Goal: Task Accomplishment & Management: Complete application form

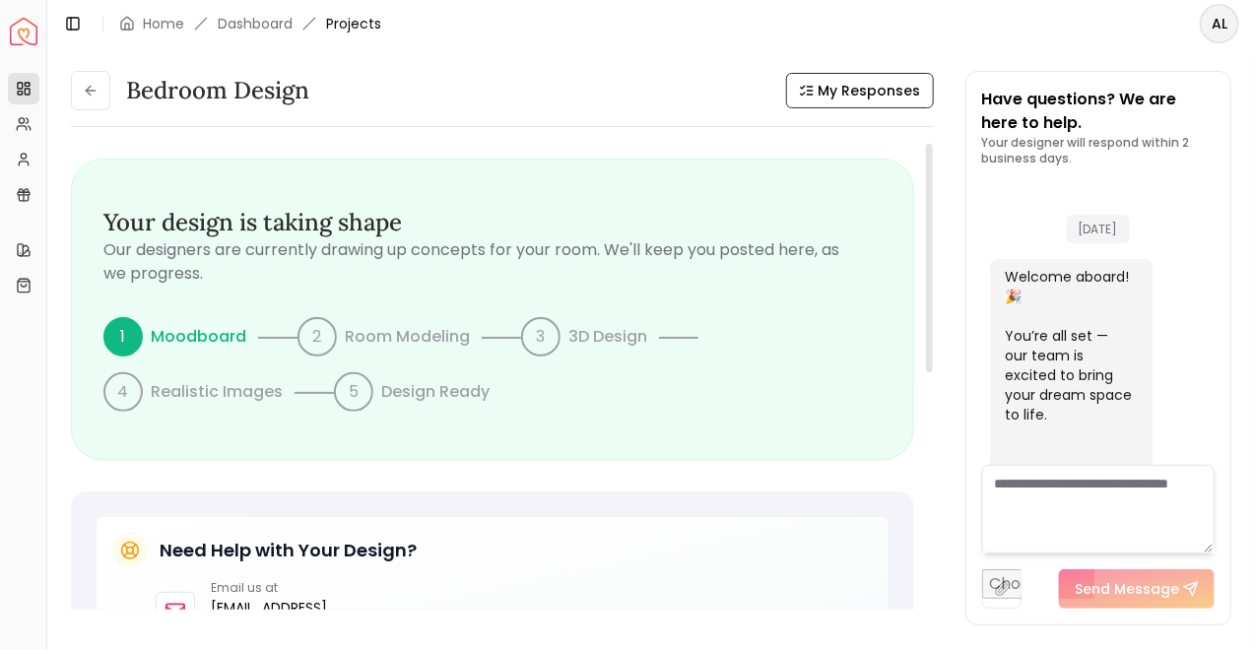
scroll to position [1257, 0]
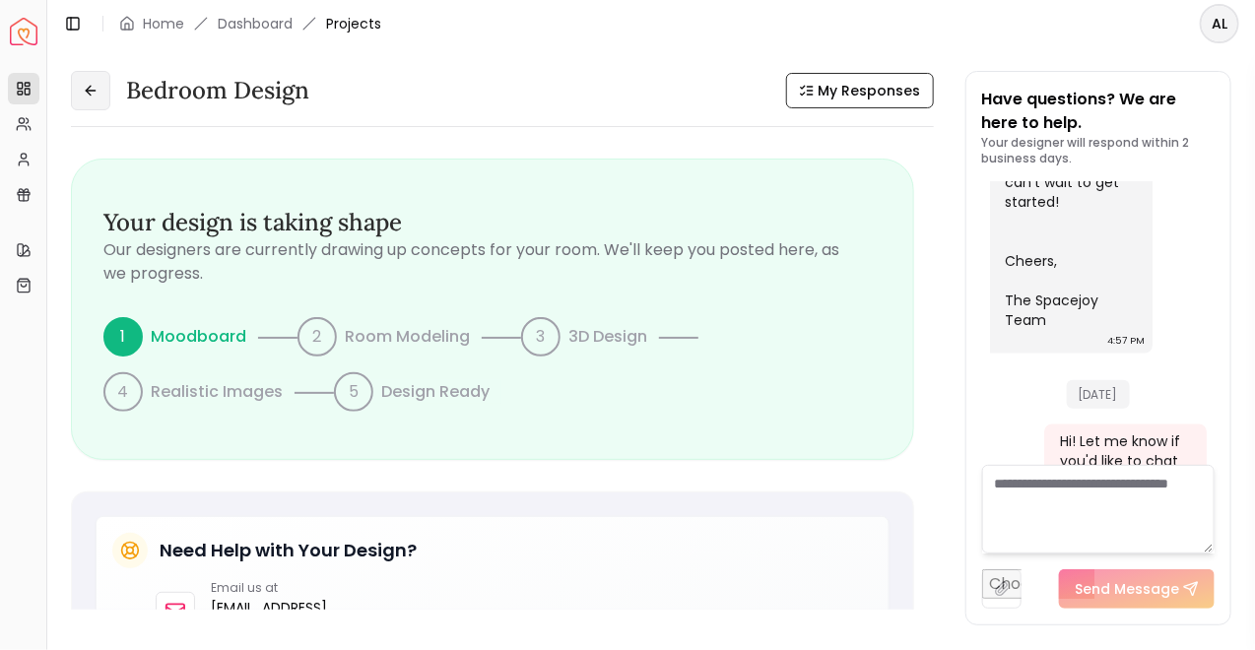
click at [95, 88] on icon at bounding box center [91, 91] width 16 height 16
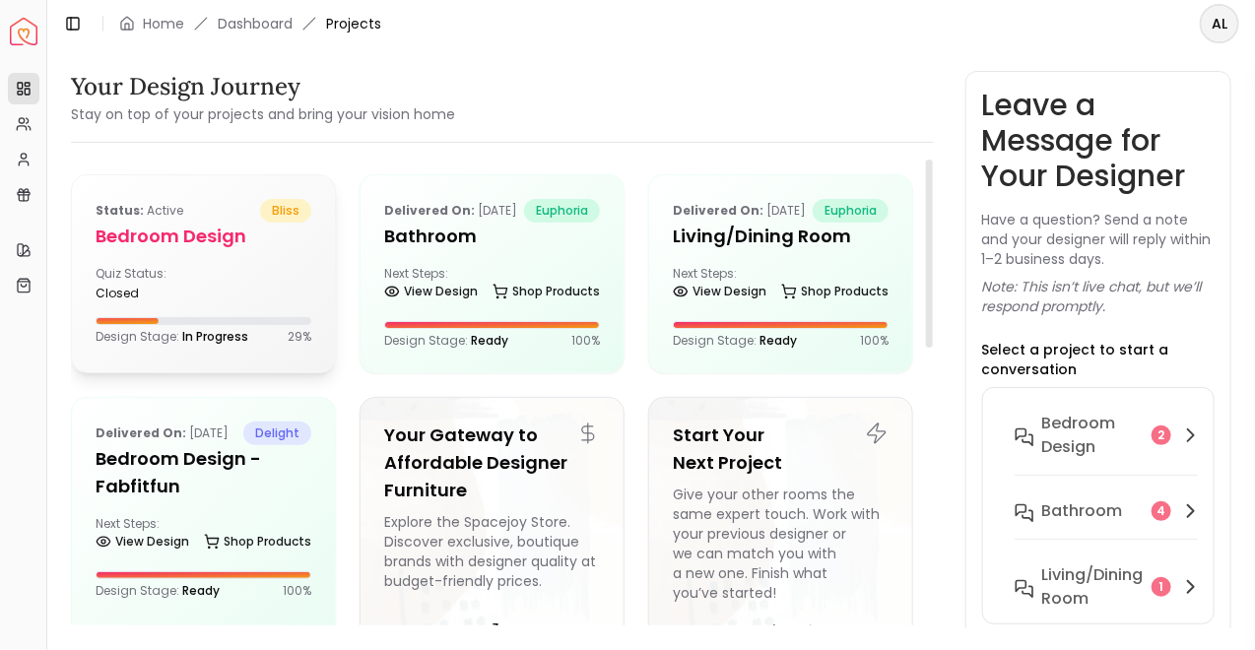
click at [283, 289] on div "Quiz Status: closed" at bounding box center [204, 283] width 216 height 35
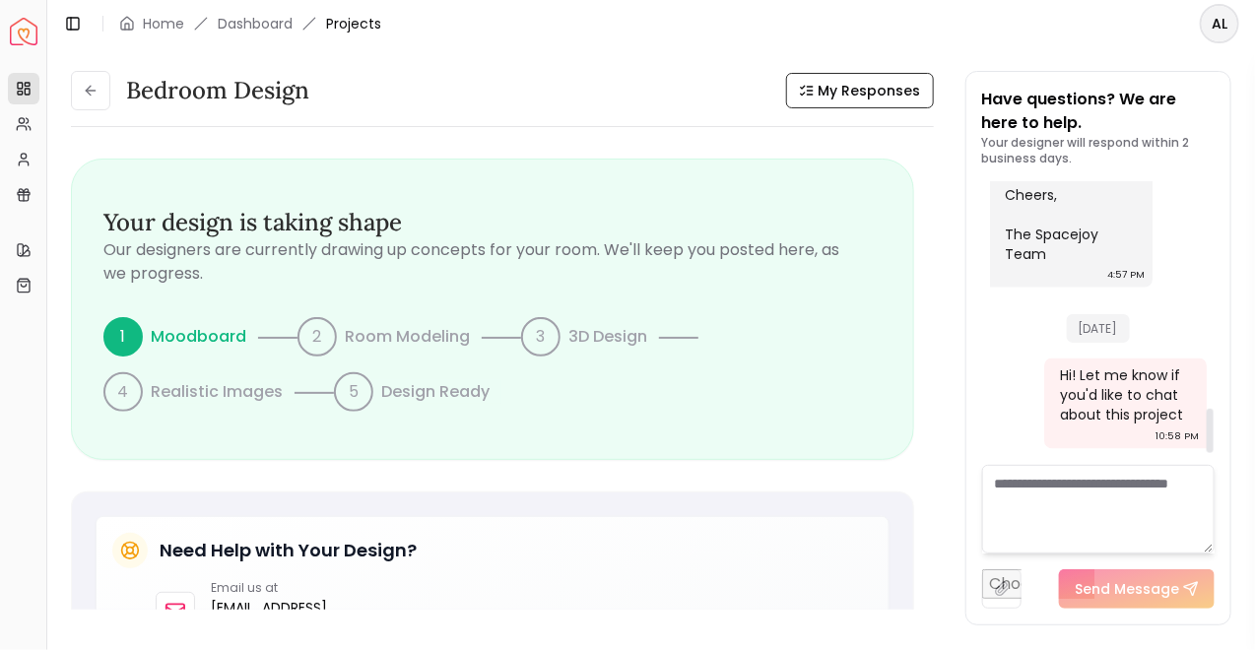
scroll to position [1537, 0]
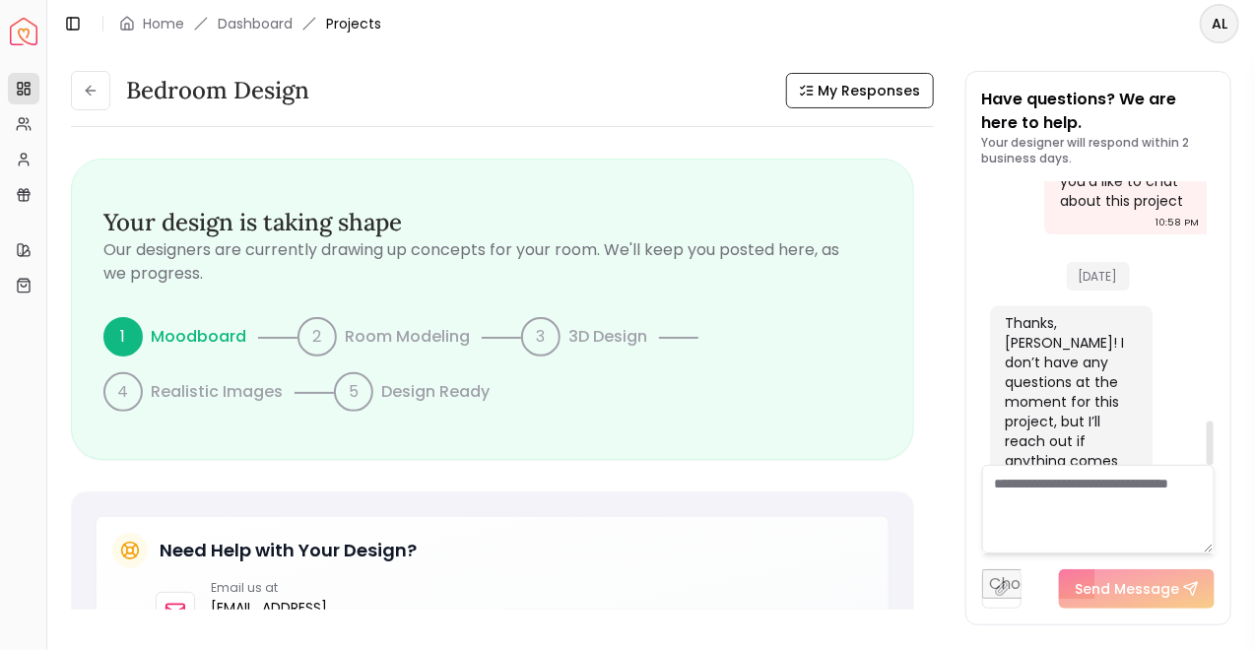
click at [1086, 494] on textarea at bounding box center [1098, 509] width 233 height 89
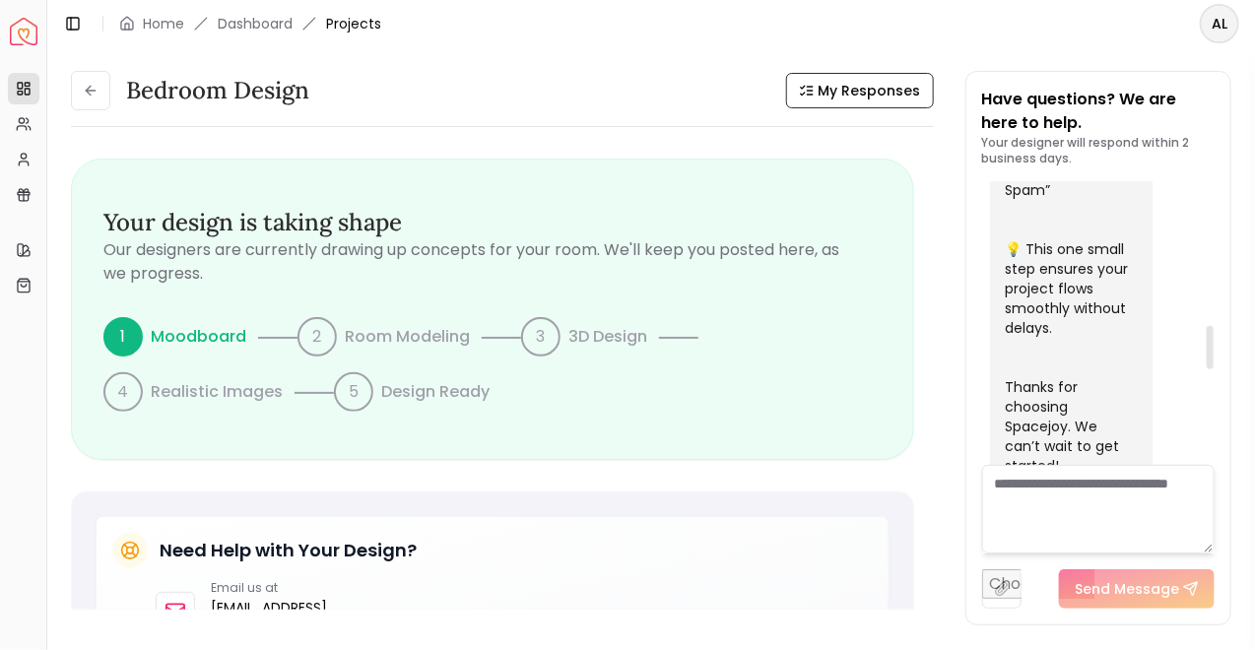
scroll to position [1564, 0]
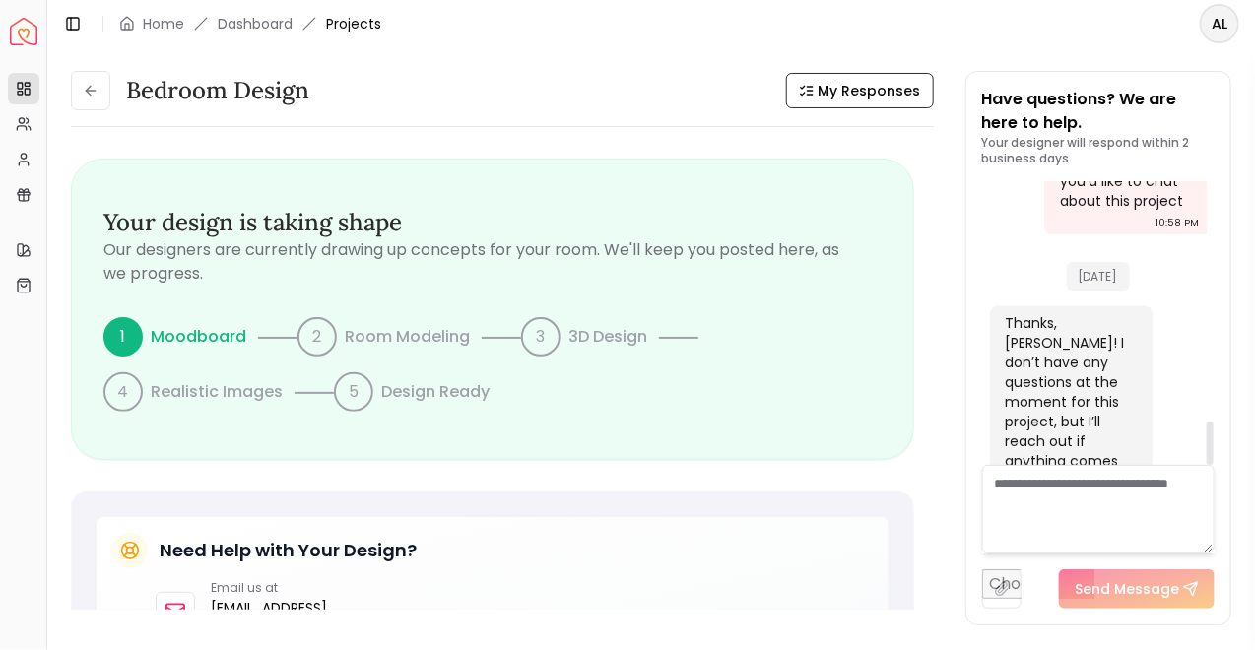
click at [1062, 510] on textarea at bounding box center [1098, 509] width 233 height 89
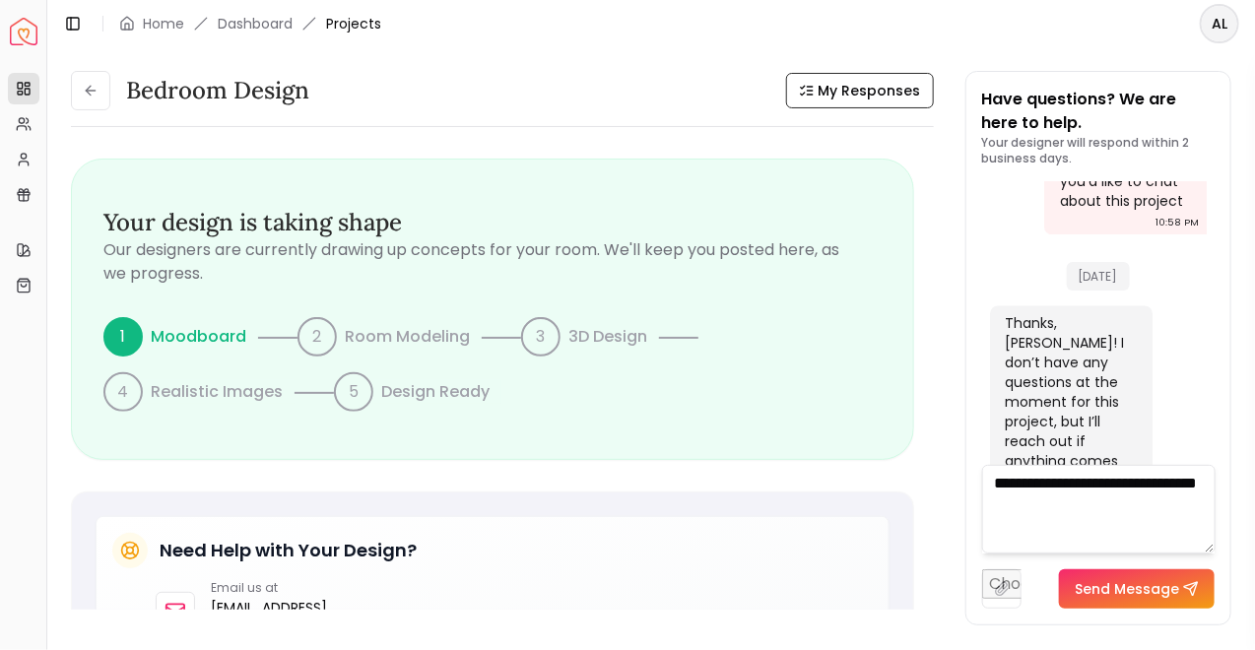
type textarea "**********"
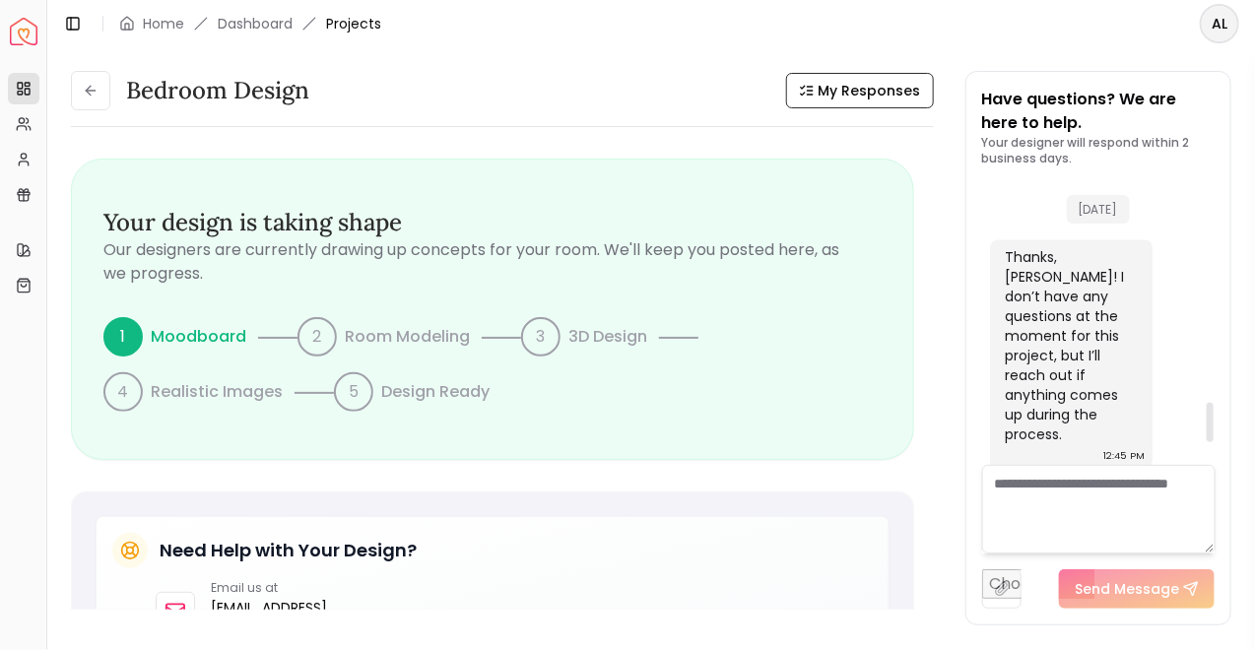
scroll to position [1726, 0]
